Goal: Book appointment/travel/reservation

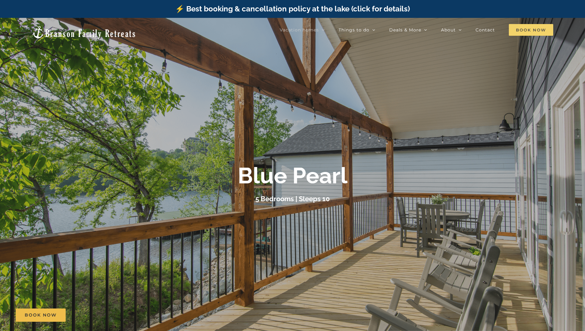
click at [529, 31] on span "Book Now" at bounding box center [531, 30] width 44 height 12
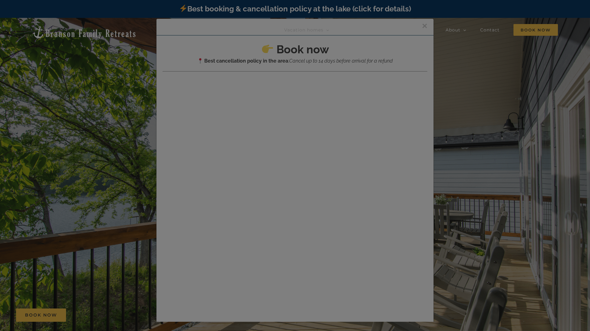
click at [277, 121] on div at bounding box center [295, 165] width 590 height 331
click at [256, 124] on div at bounding box center [295, 165] width 590 height 331
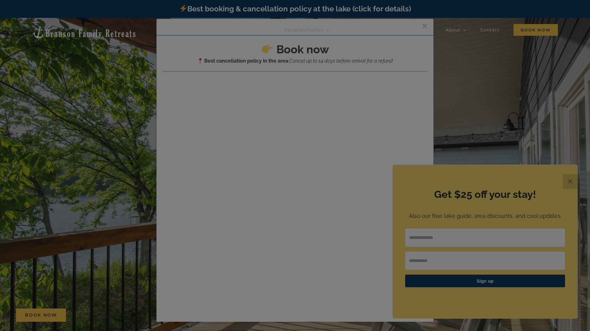
click at [460, 241] on div at bounding box center [295, 165] width 590 height 331
click at [451, 238] on div at bounding box center [295, 165] width 590 height 331
click at [514, 82] on div at bounding box center [295, 165] width 590 height 331
click at [566, 179] on div at bounding box center [295, 165] width 590 height 331
click at [574, 183] on div at bounding box center [295, 165] width 590 height 331
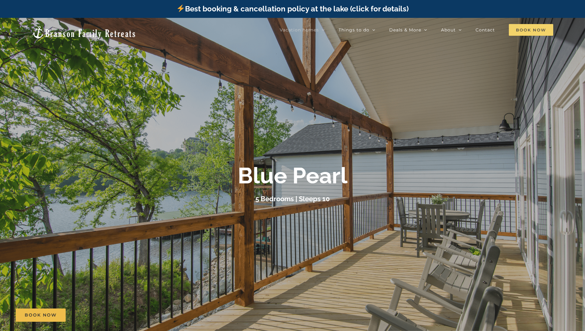
click at [524, 30] on span "Book Now" at bounding box center [531, 30] width 44 height 12
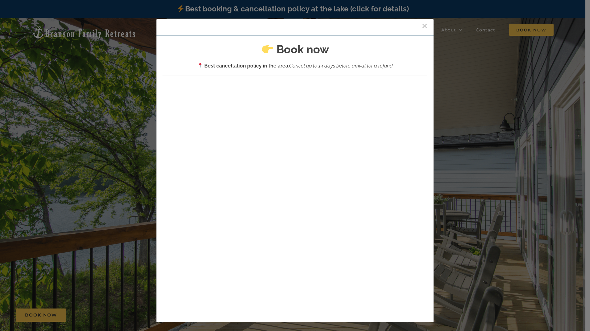
click at [422, 30] on button "×" at bounding box center [425, 25] width 6 height 9
